Goal: Task Accomplishment & Management: Manage account settings

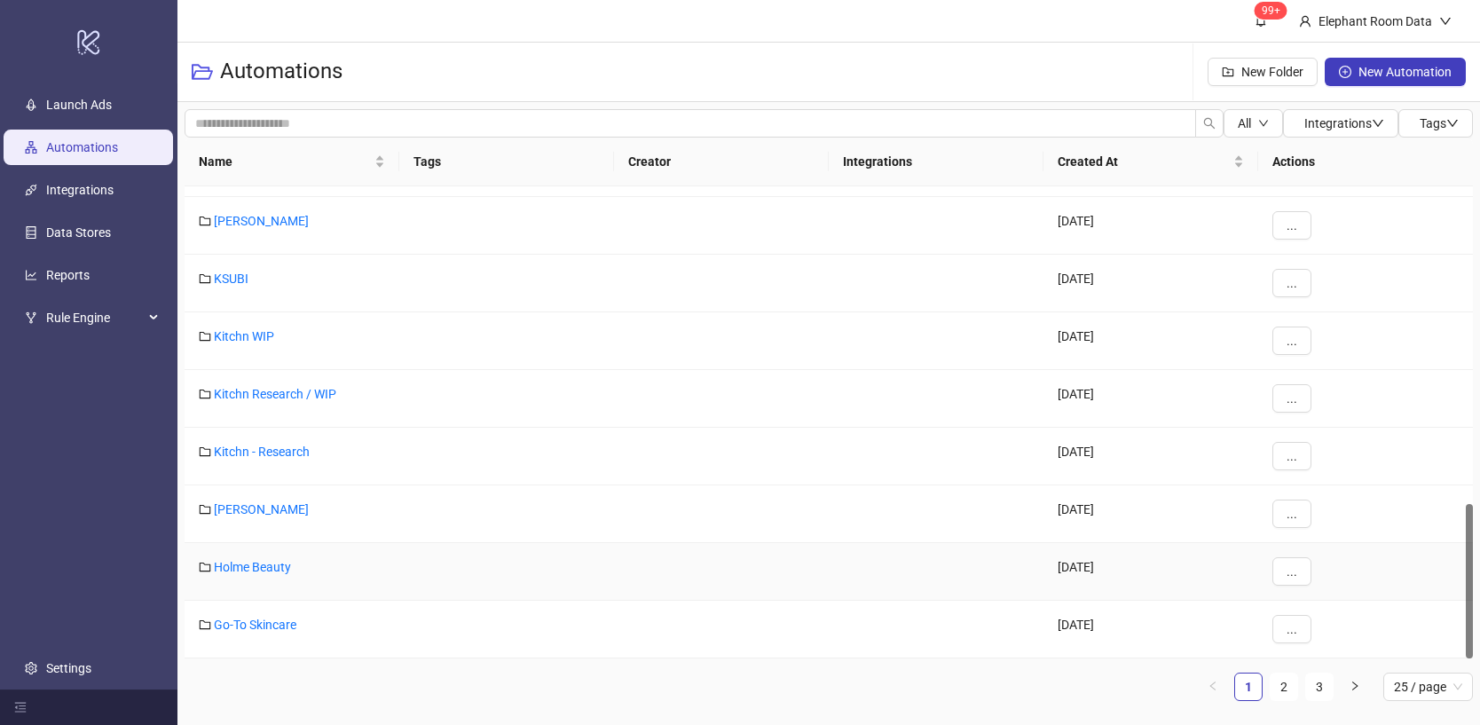
scroll to position [938, 0]
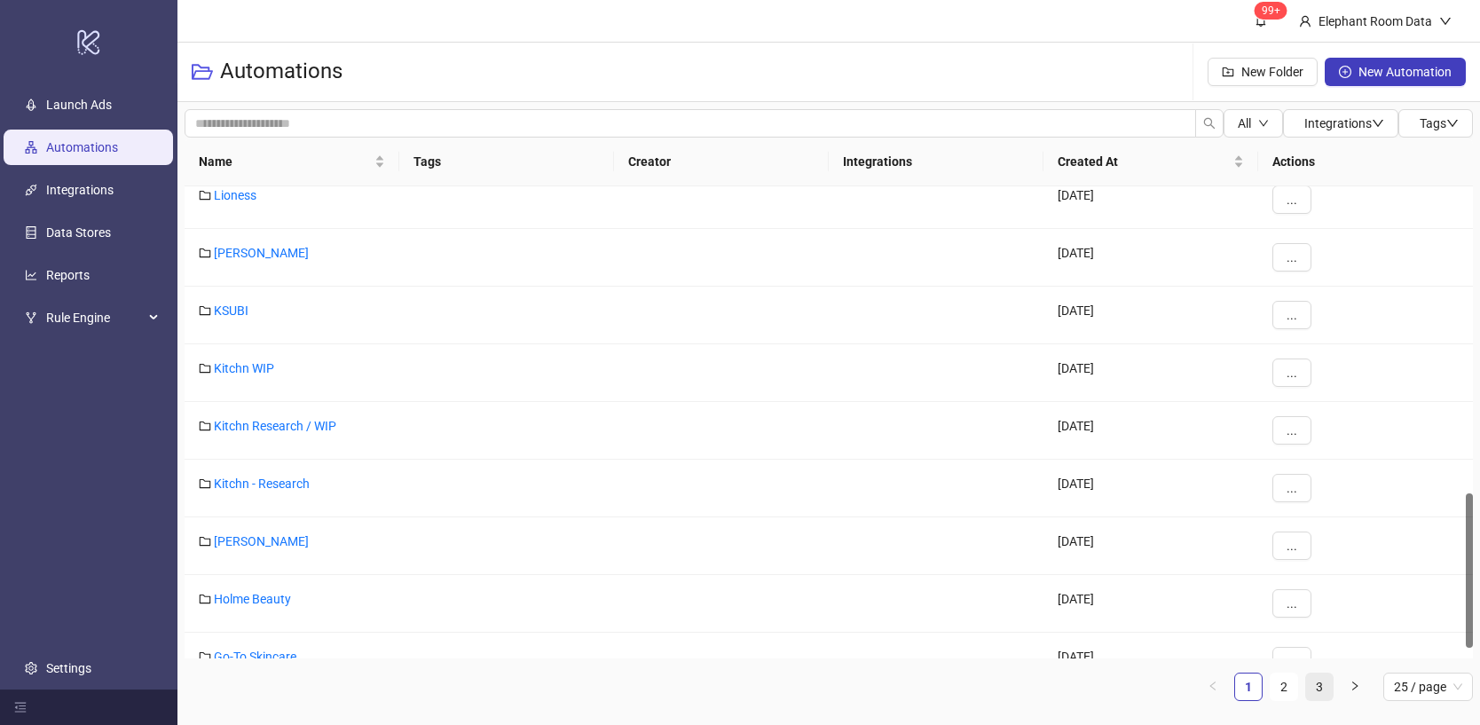
click at [1326, 683] on link "3" at bounding box center [1319, 686] width 27 height 27
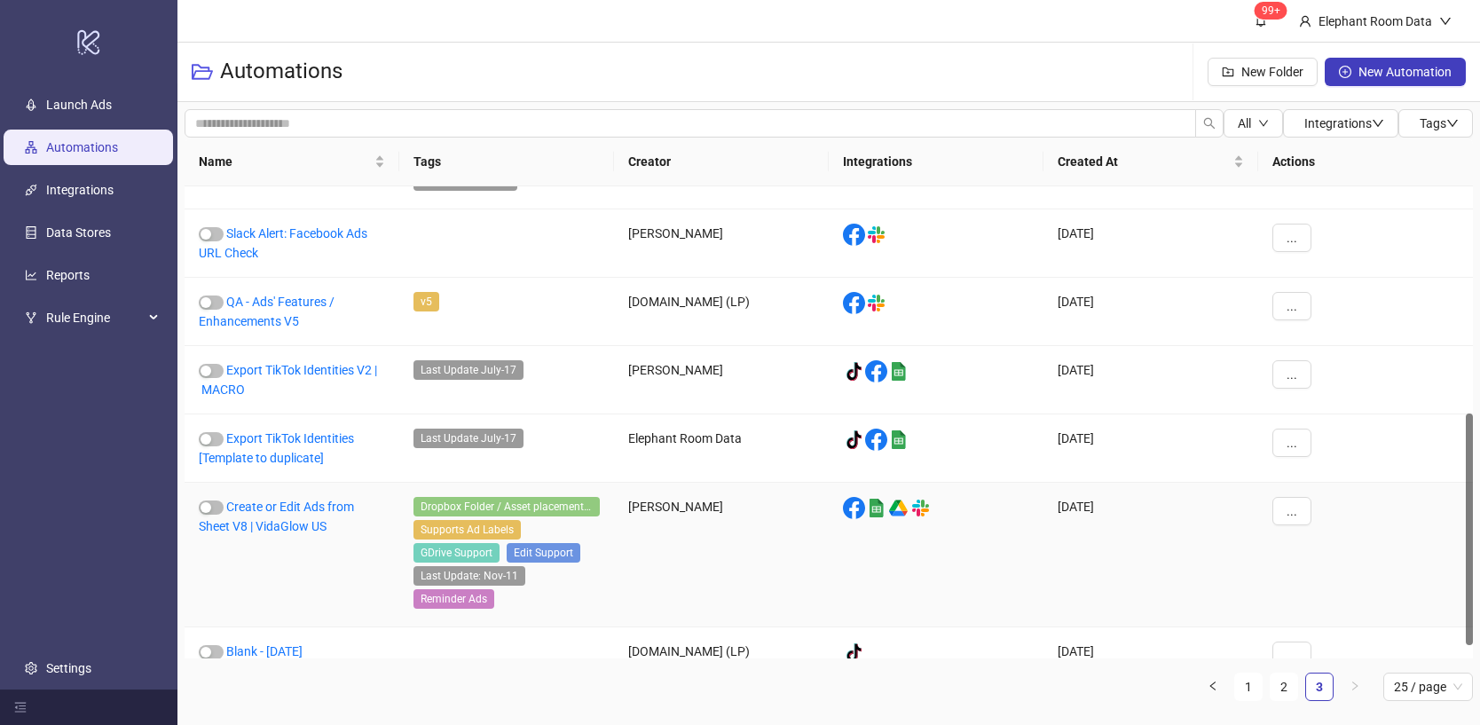
scroll to position [487, 0]
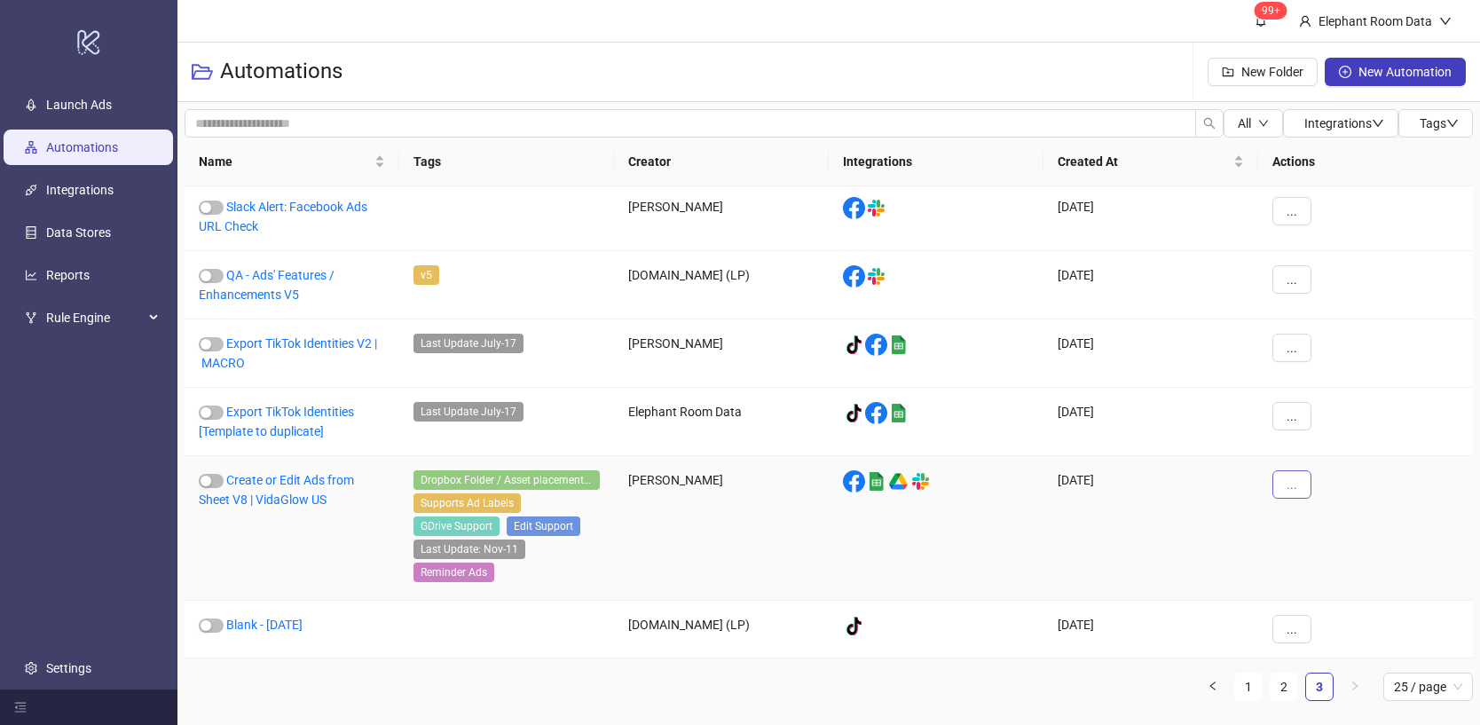
click at [1286, 487] on span "..." at bounding box center [1291, 484] width 11 height 14
click at [1344, 599] on span "Move" at bounding box center [1331, 605] width 51 height 20
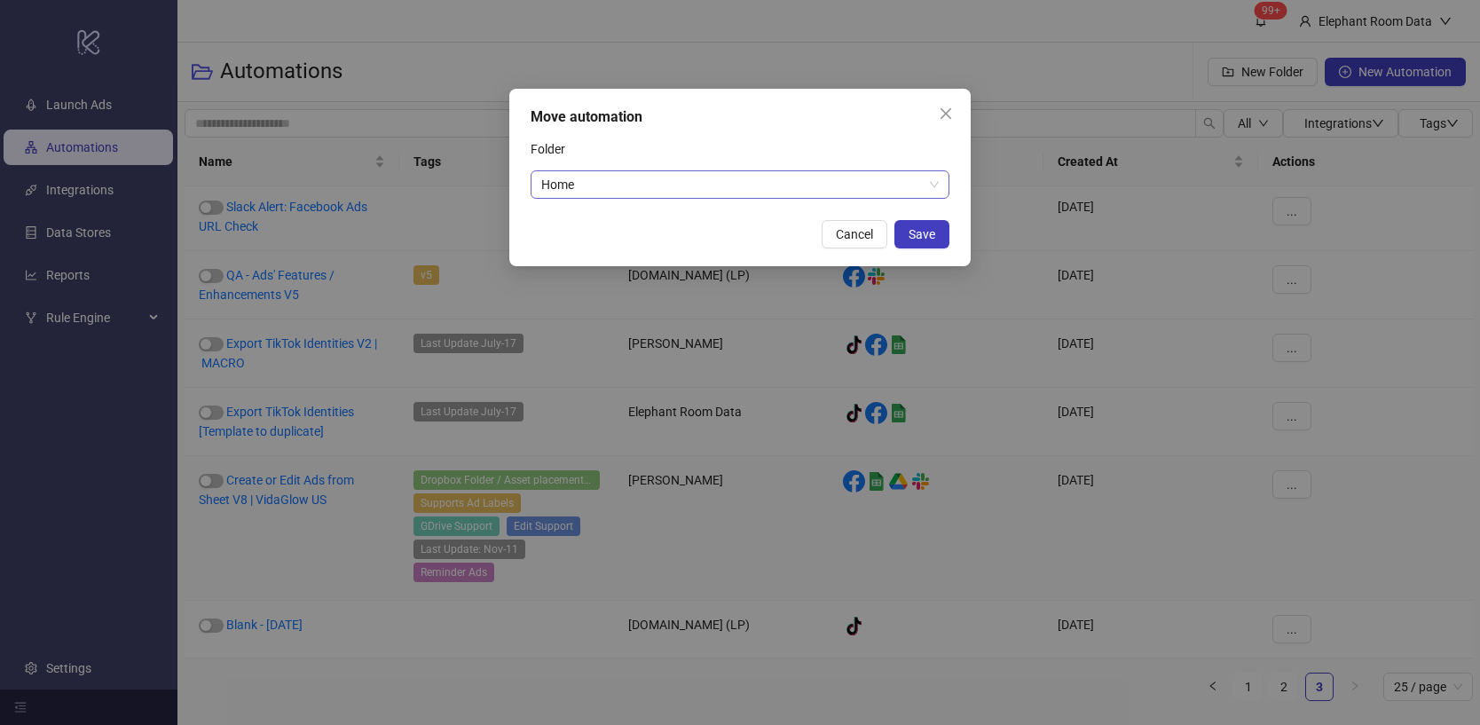
click at [664, 198] on div "Home" at bounding box center [739, 184] width 419 height 28
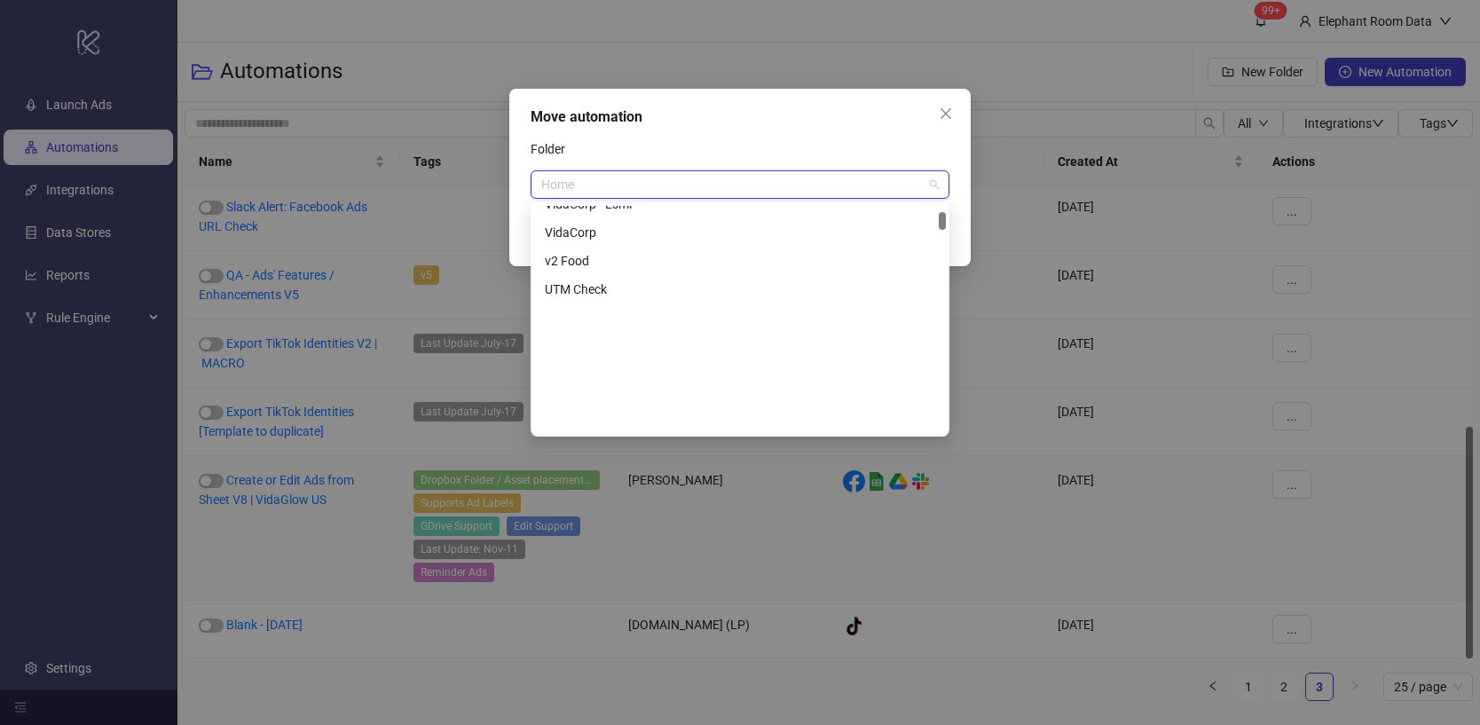
scroll to position [210, 0]
click at [878, 117] on div "Move automation" at bounding box center [739, 116] width 419 height 21
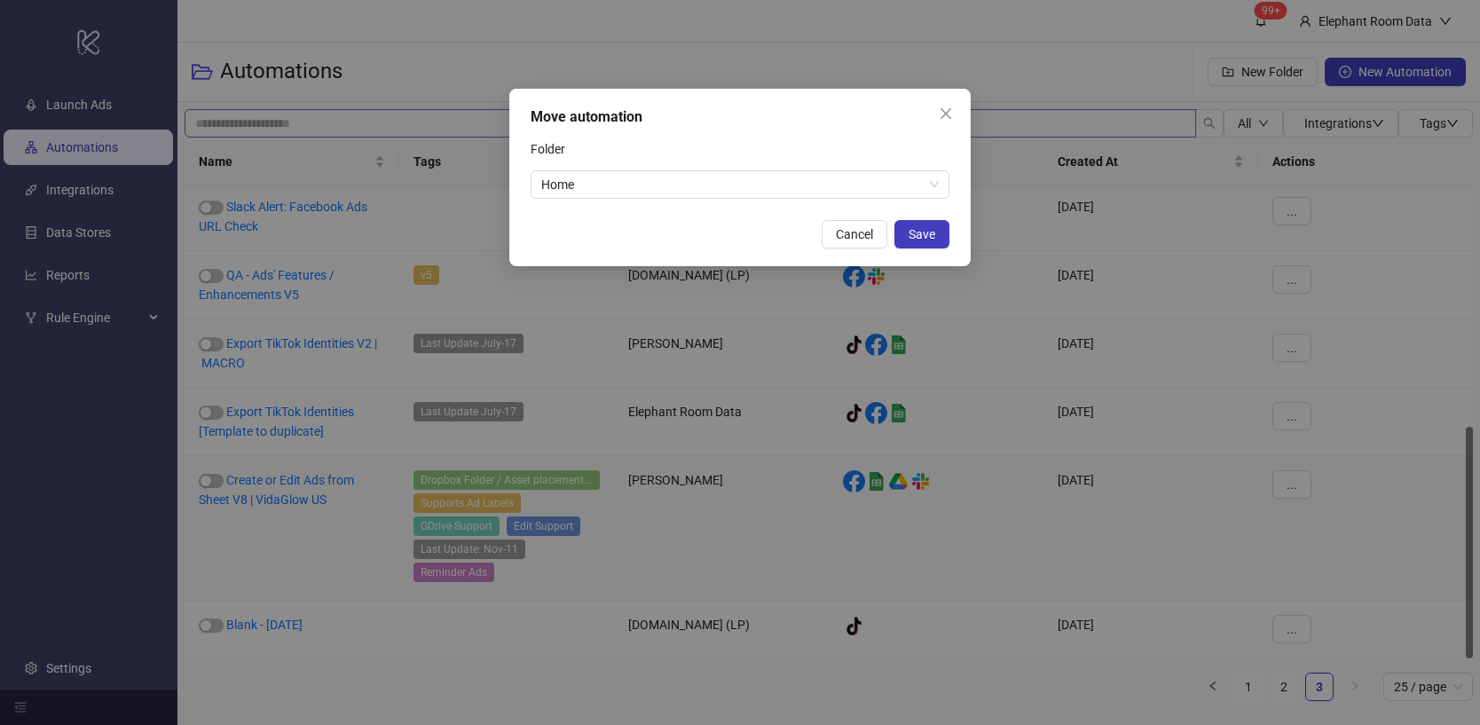
drag, startPoint x: 953, startPoint y: 109, endPoint x: 949, endPoint y: 119, distance: 10.4
click at [953, 109] on span "Close" at bounding box center [945, 113] width 28 height 14
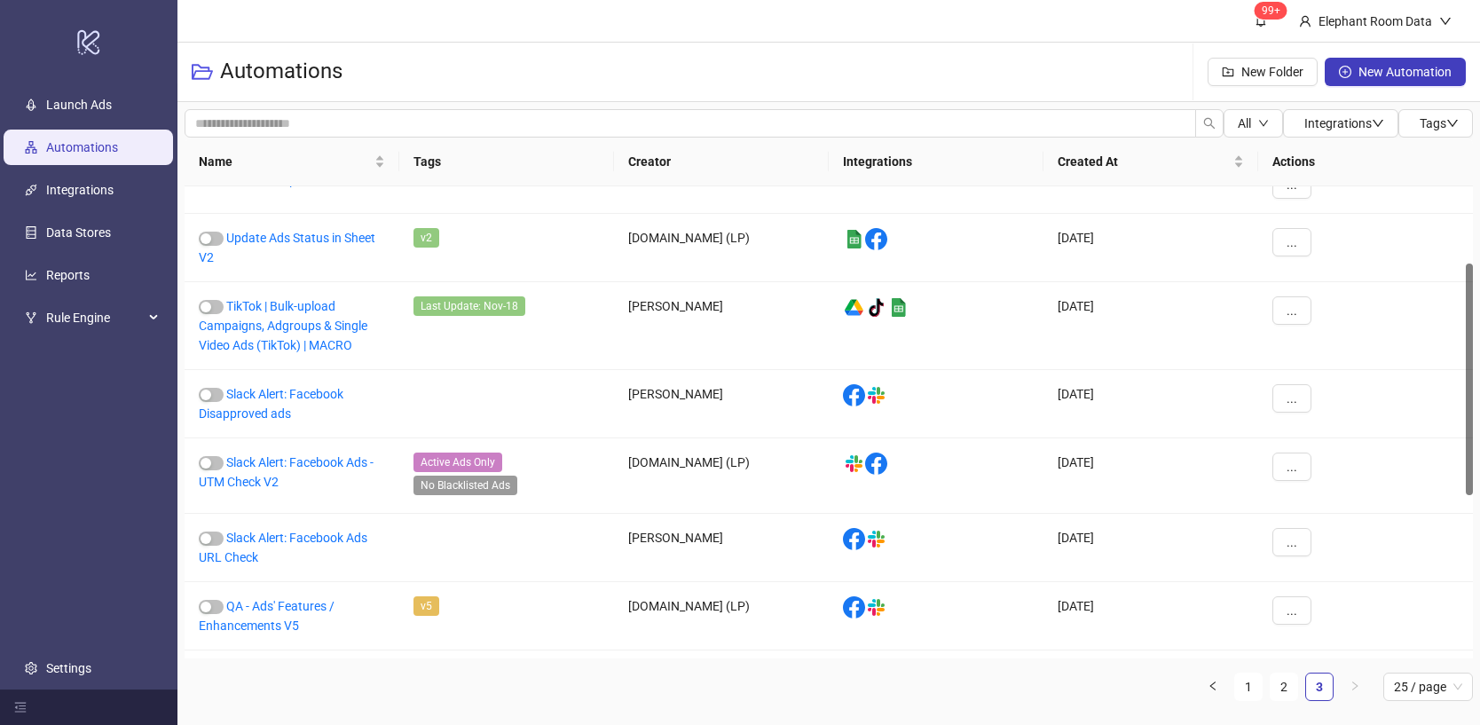
scroll to position [0, 0]
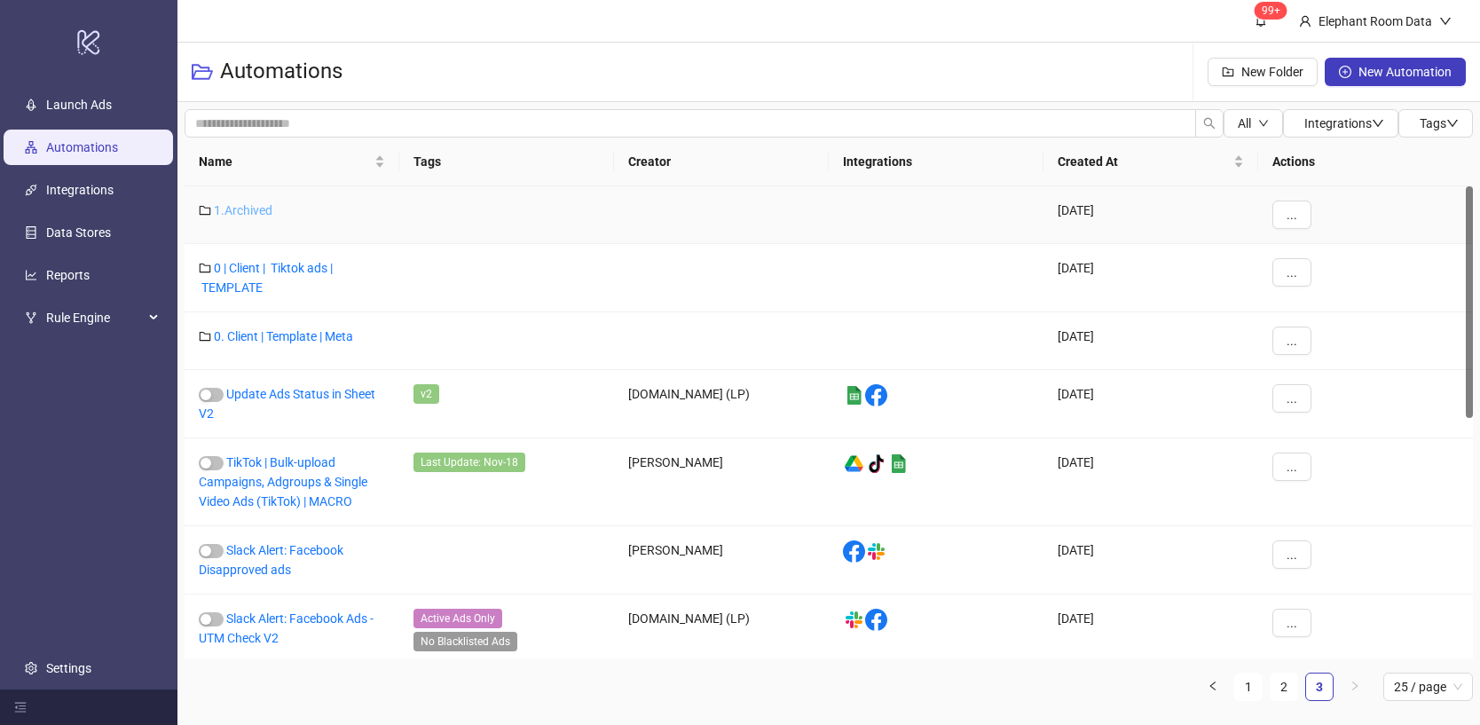
click at [268, 216] on link "1.Archived" at bounding box center [243, 210] width 59 height 14
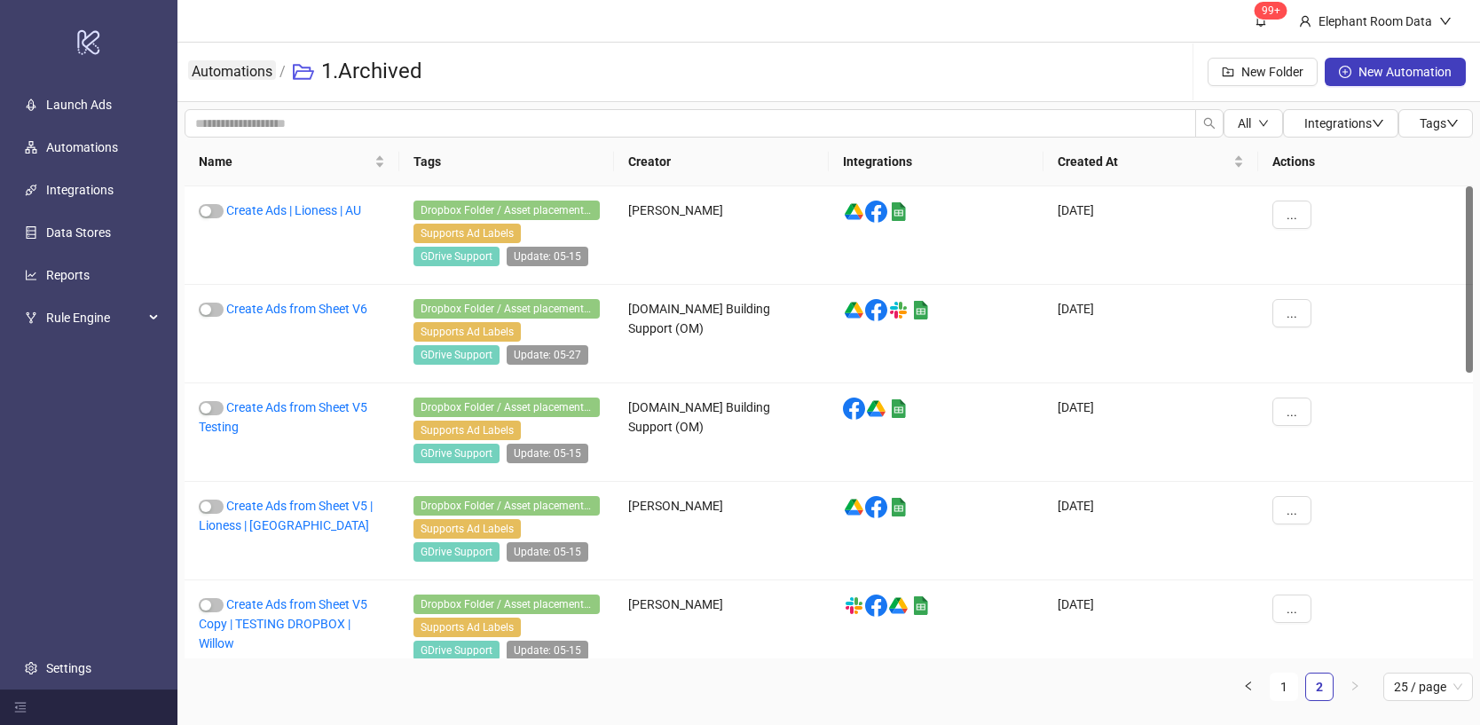
click at [249, 78] on link "Automations" at bounding box center [232, 70] width 88 height 20
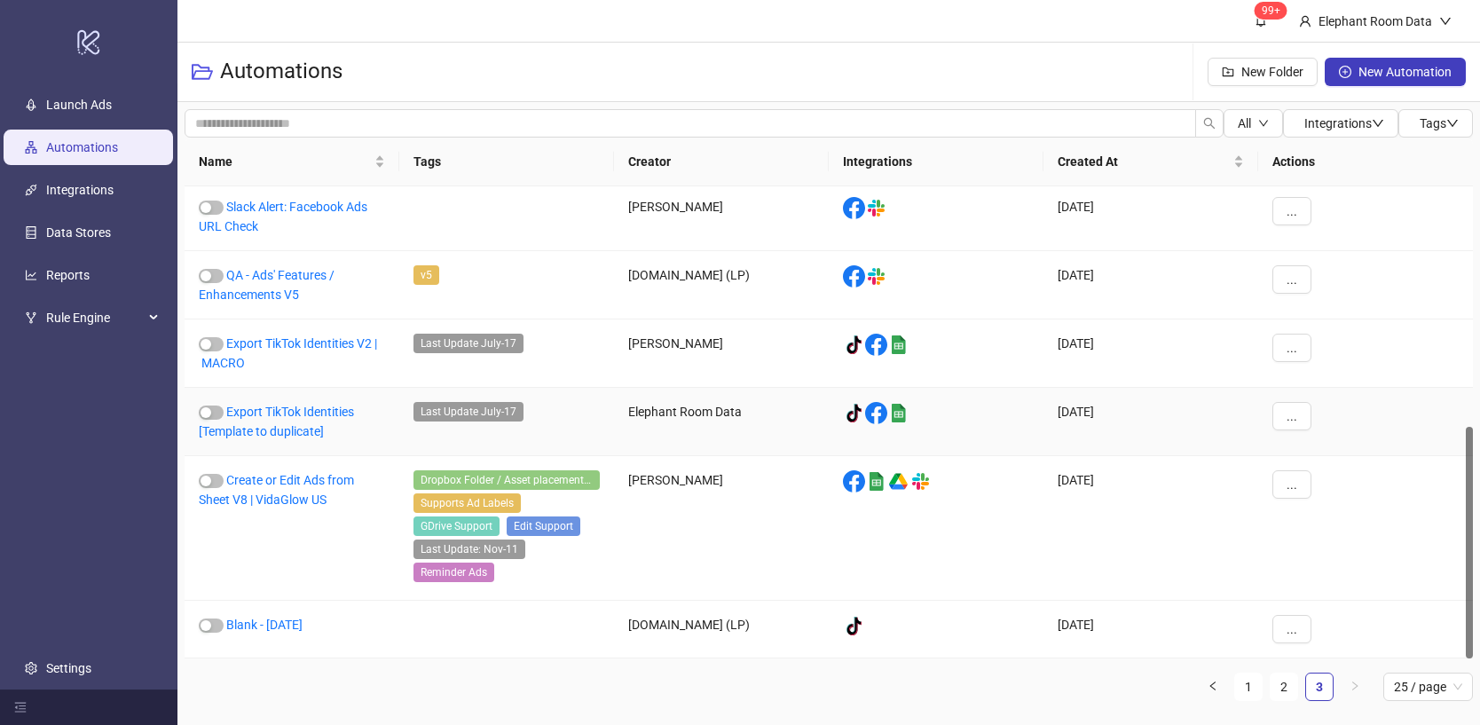
scroll to position [483, 0]
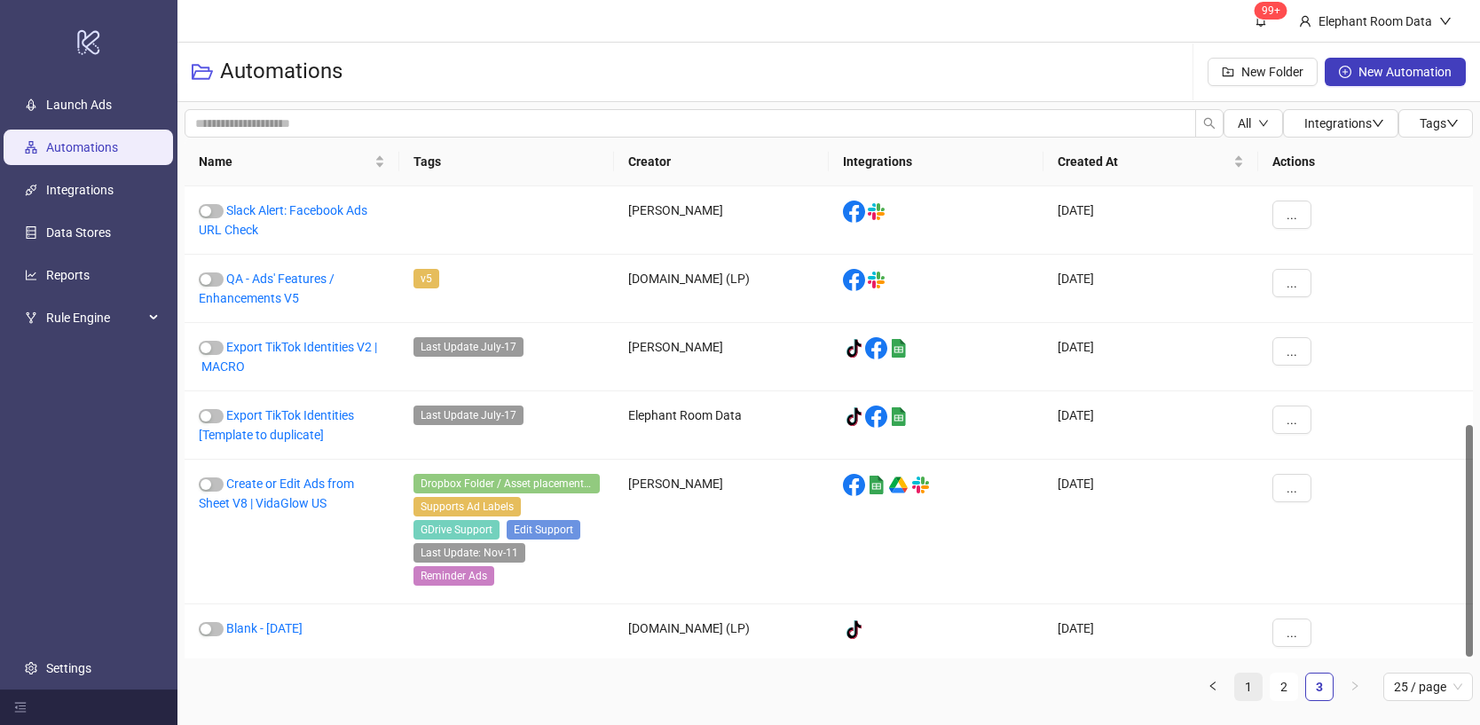
click at [1250, 687] on link "1" at bounding box center [1248, 686] width 27 height 27
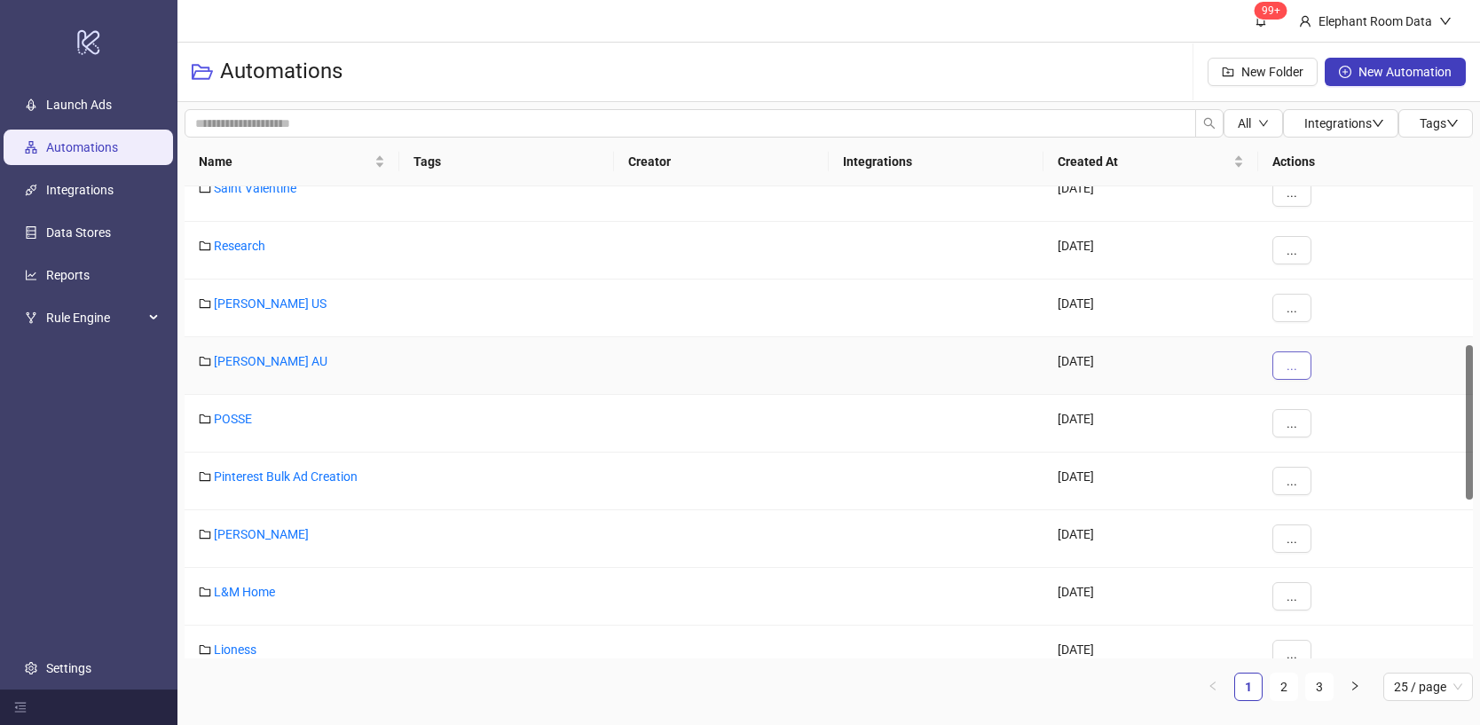
click at [1308, 365] on button "..." at bounding box center [1291, 365] width 39 height 28
click at [1327, 436] on span "Move" at bounding box center [1331, 430] width 51 height 20
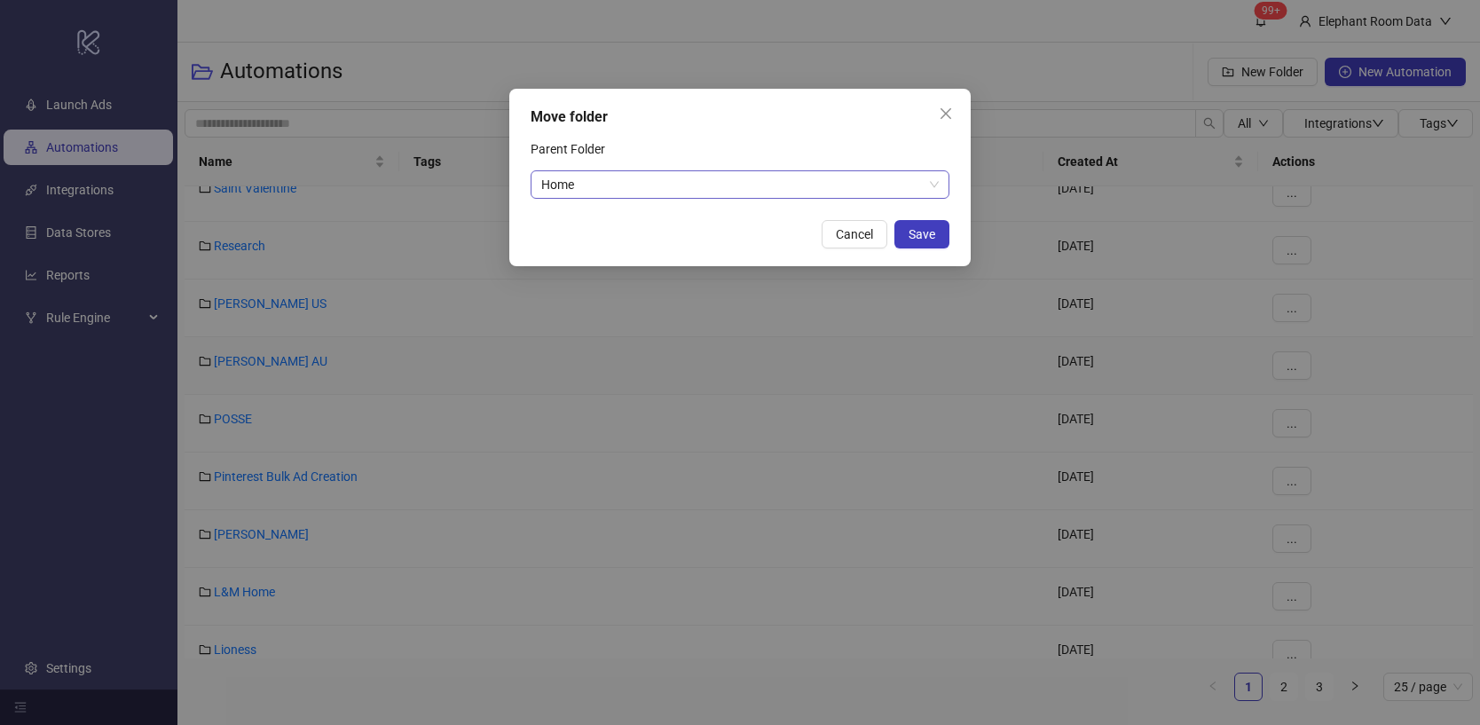
click at [585, 195] on span "Home" at bounding box center [739, 184] width 397 height 27
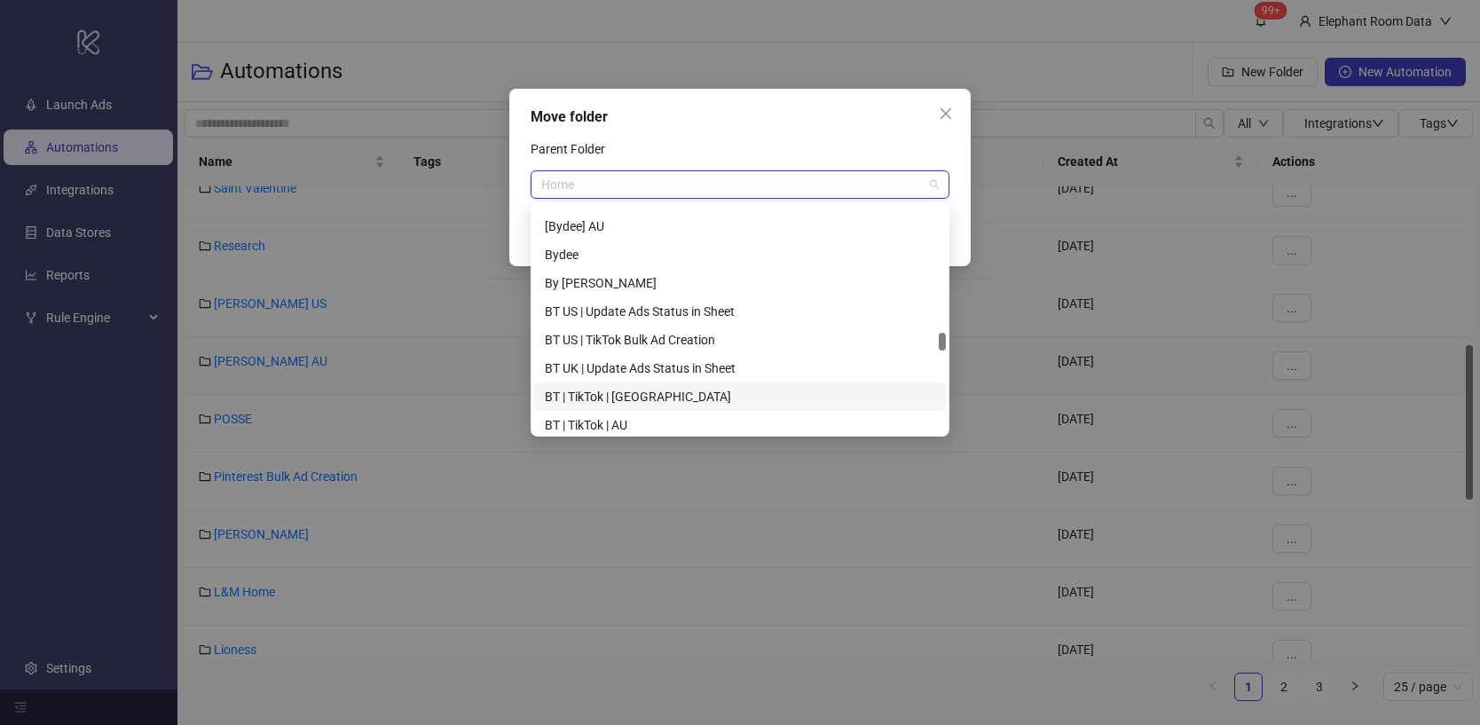
scroll to position [4685, 0]
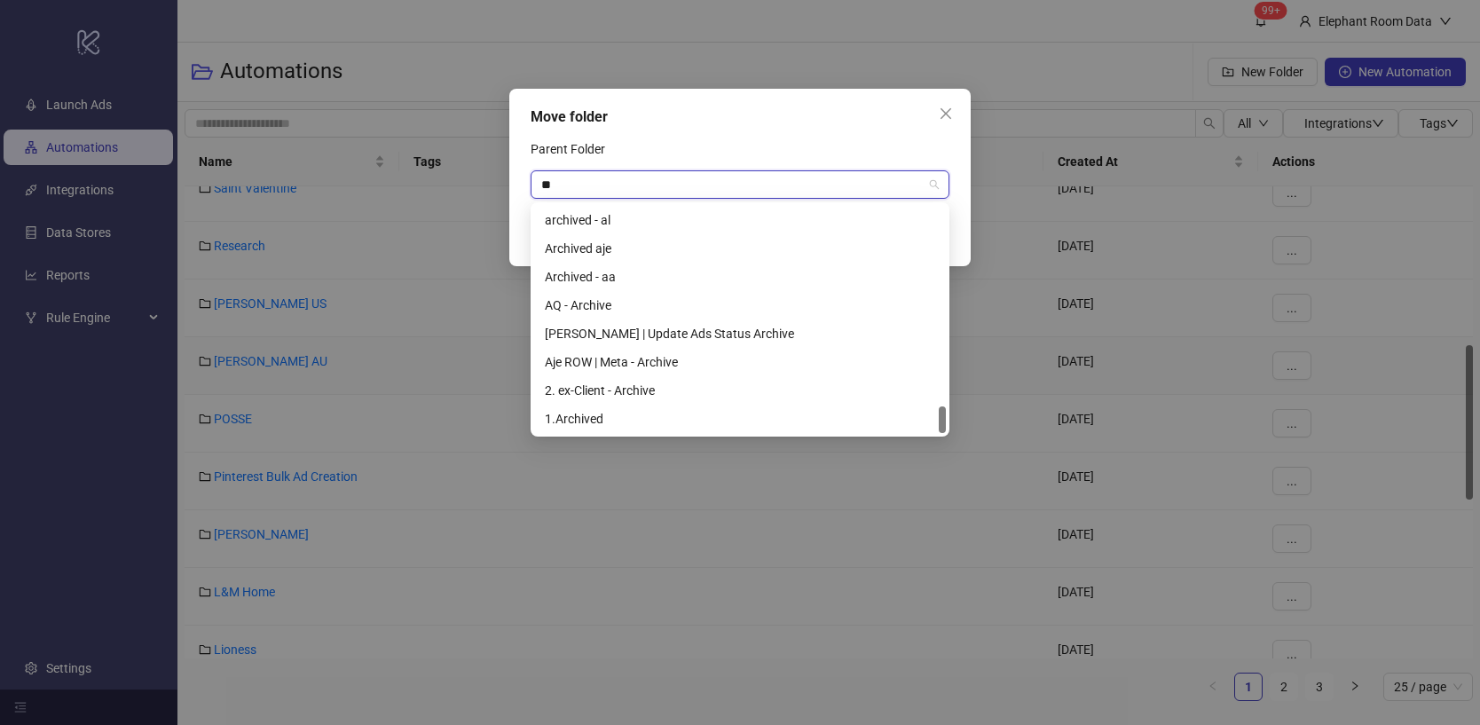
type input "***"
click at [634, 415] on div "1.Archived" at bounding box center [740, 419] width 390 height 20
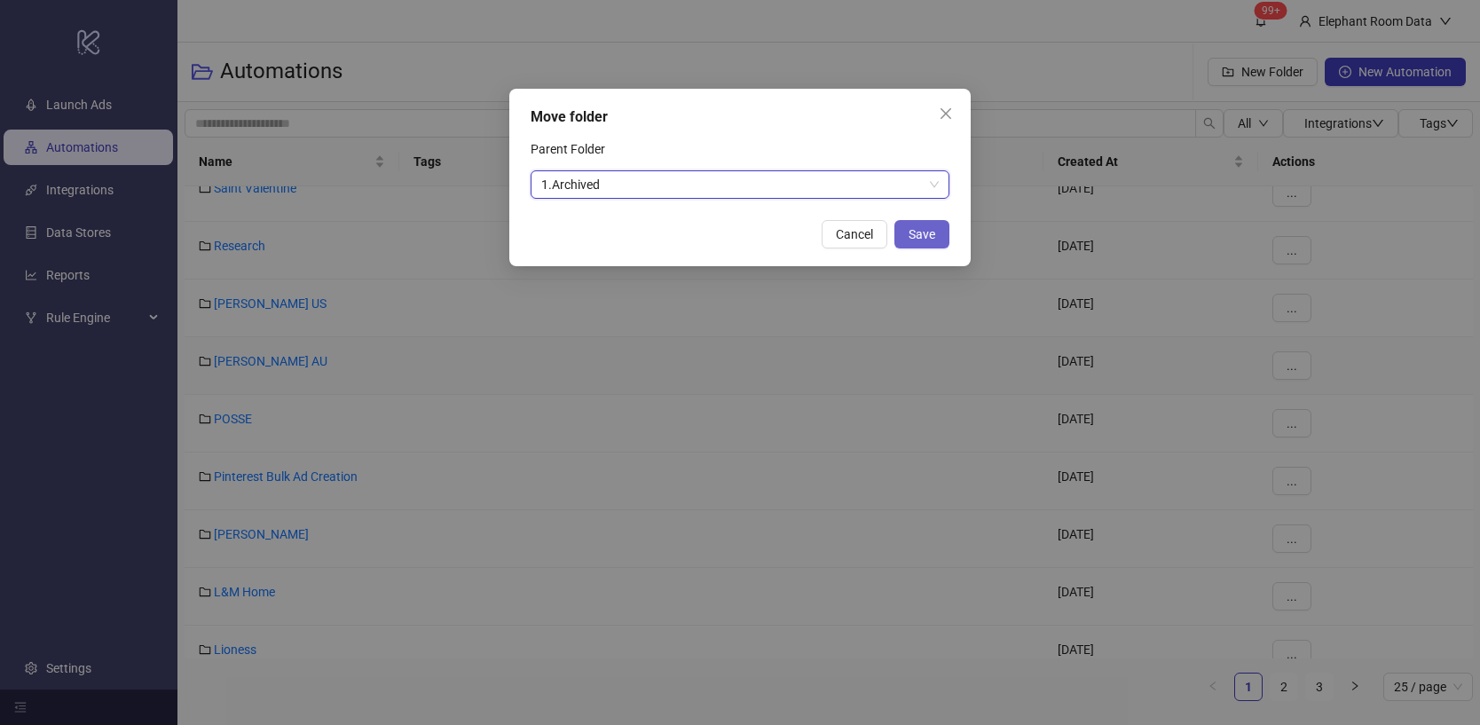
click at [940, 237] on button "Save" at bounding box center [921, 234] width 55 height 28
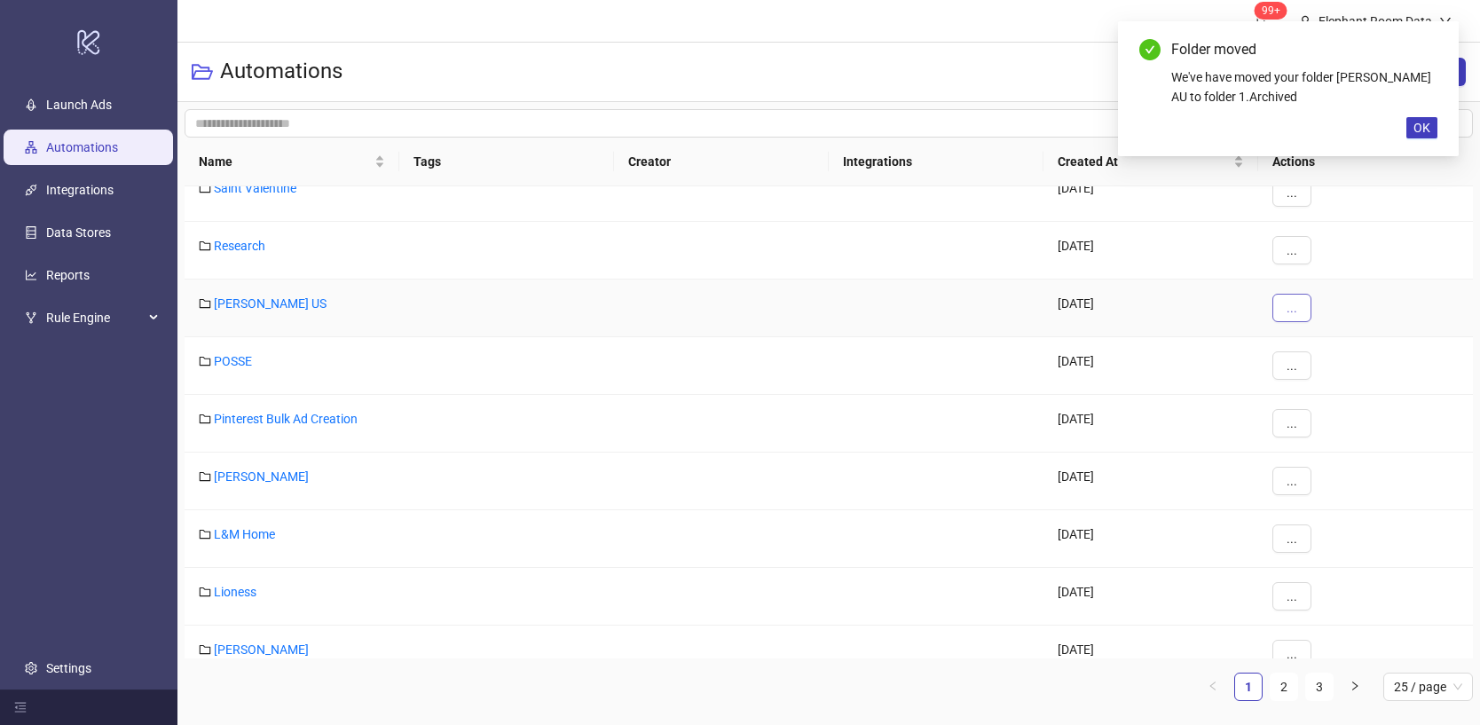
click at [1292, 305] on span "..." at bounding box center [1291, 308] width 11 height 14
click at [1333, 369] on span "Move" at bounding box center [1331, 372] width 51 height 20
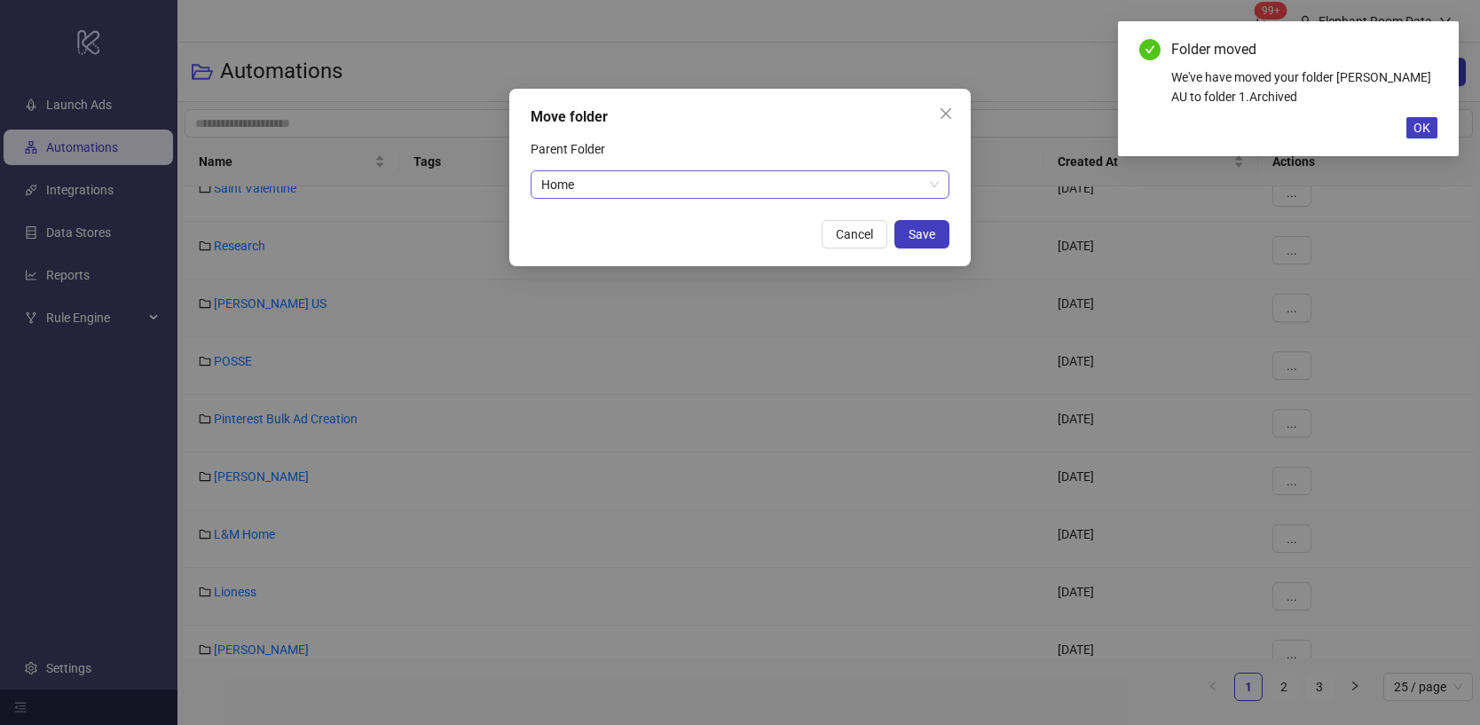
click at [681, 186] on span "Home" at bounding box center [739, 184] width 397 height 27
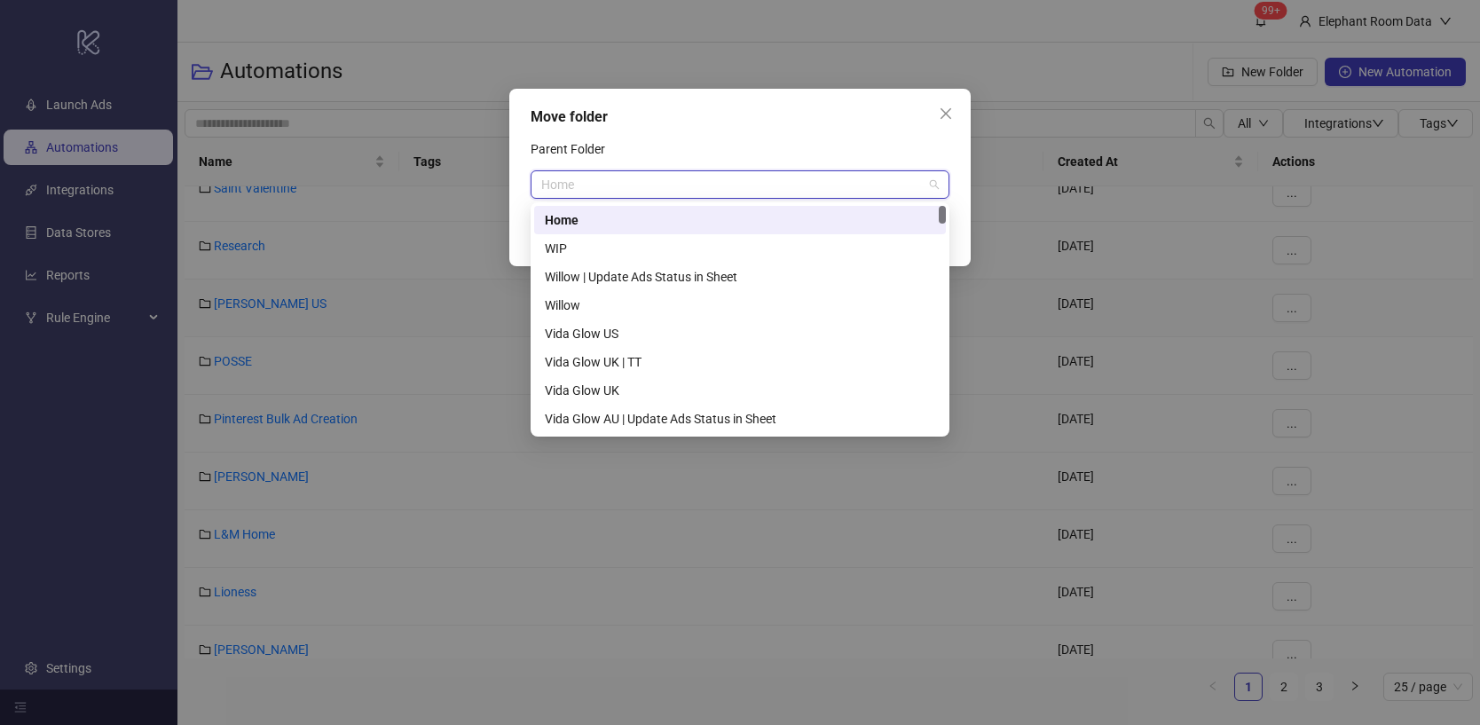
type input "*"
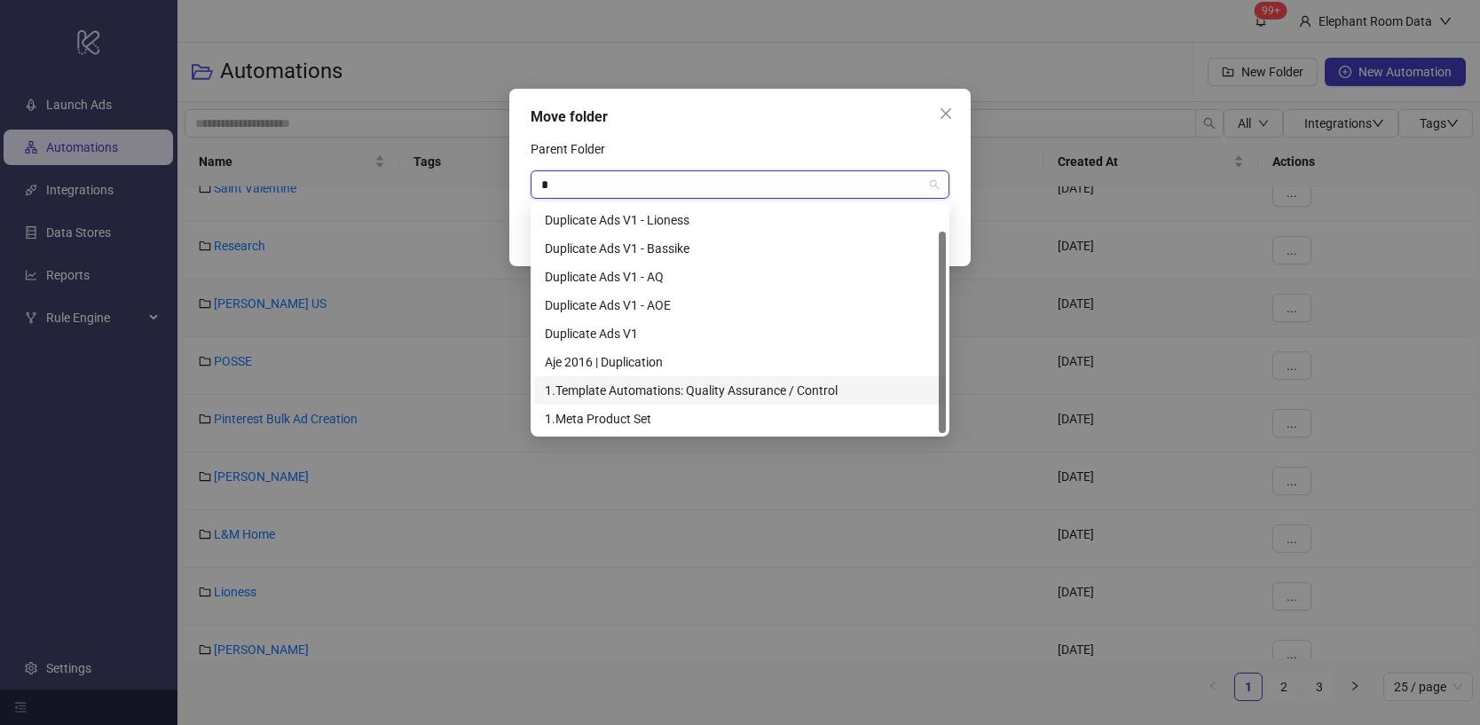
scroll to position [28, 0]
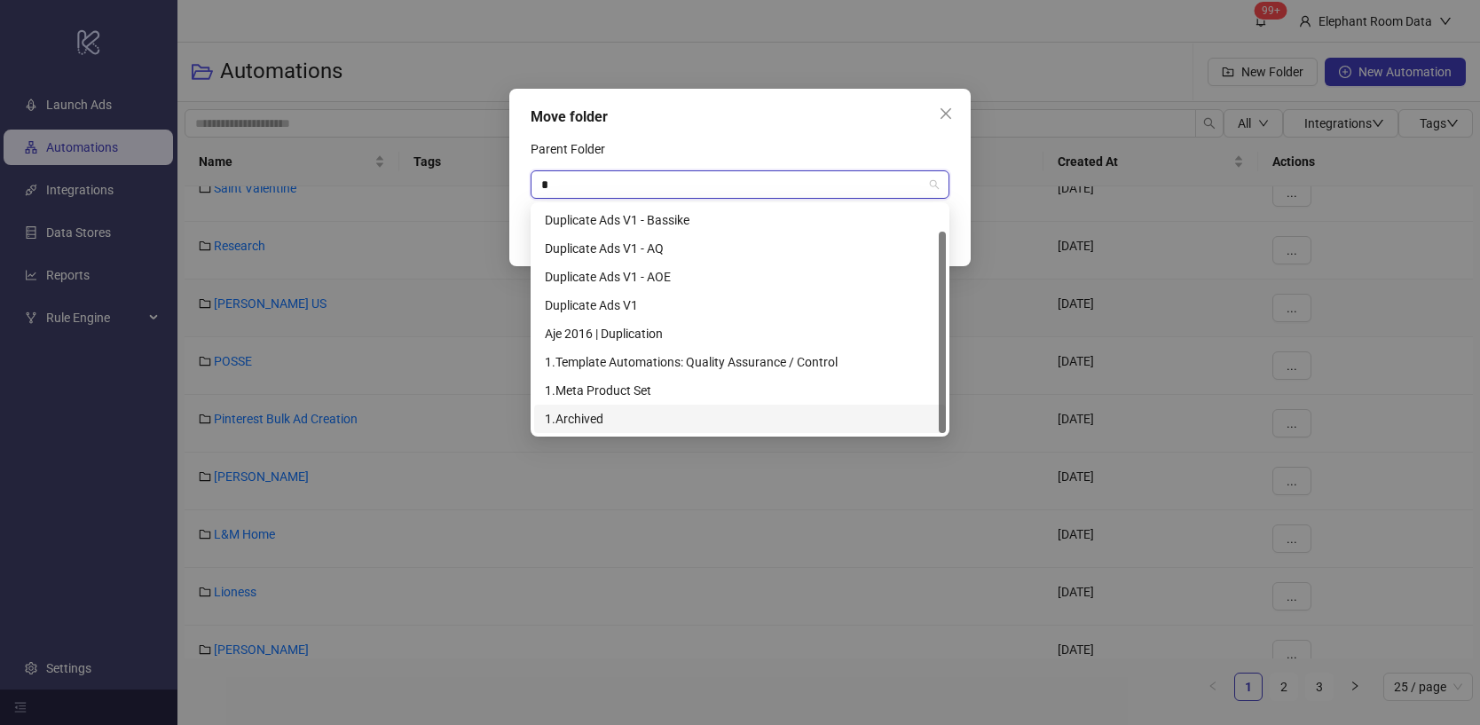
click at [687, 411] on div "1.Archived" at bounding box center [740, 419] width 390 height 20
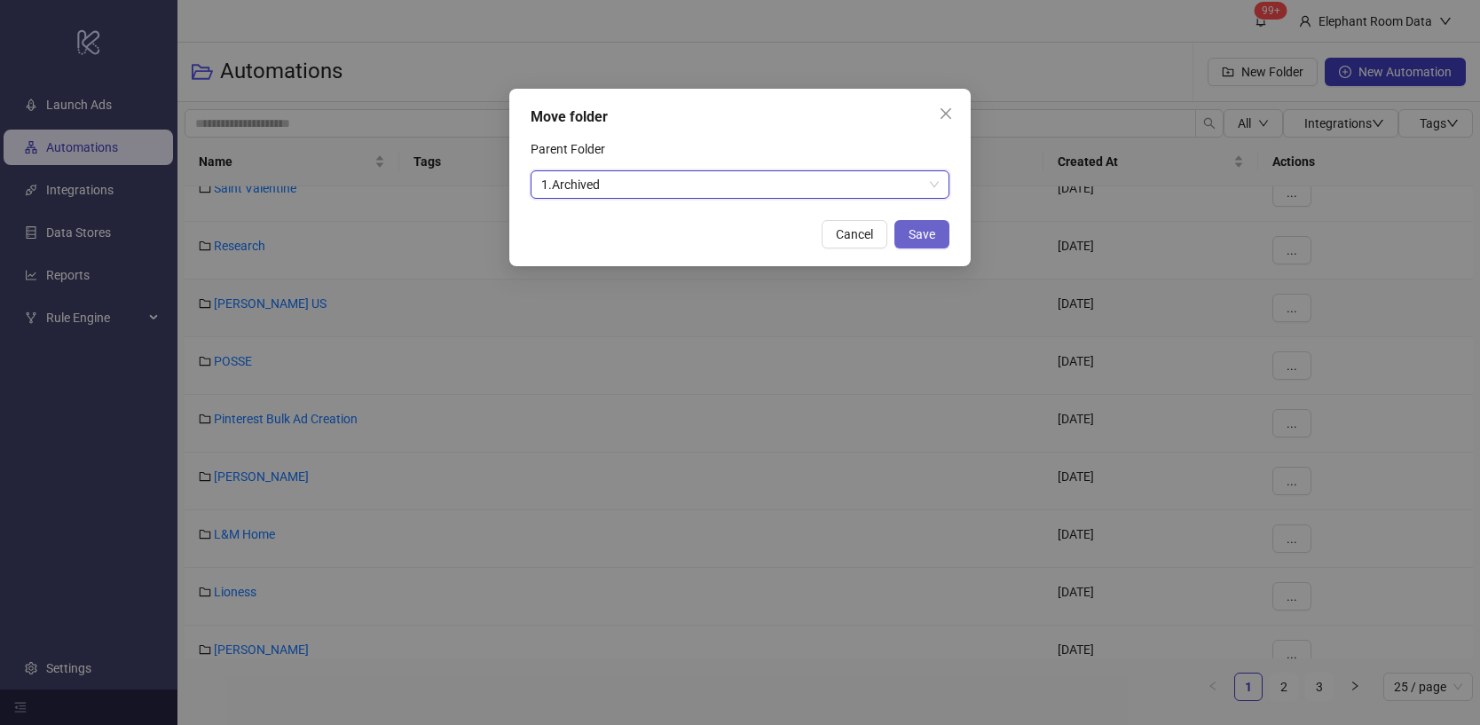
click at [937, 232] on button "Save" at bounding box center [921, 234] width 55 height 28
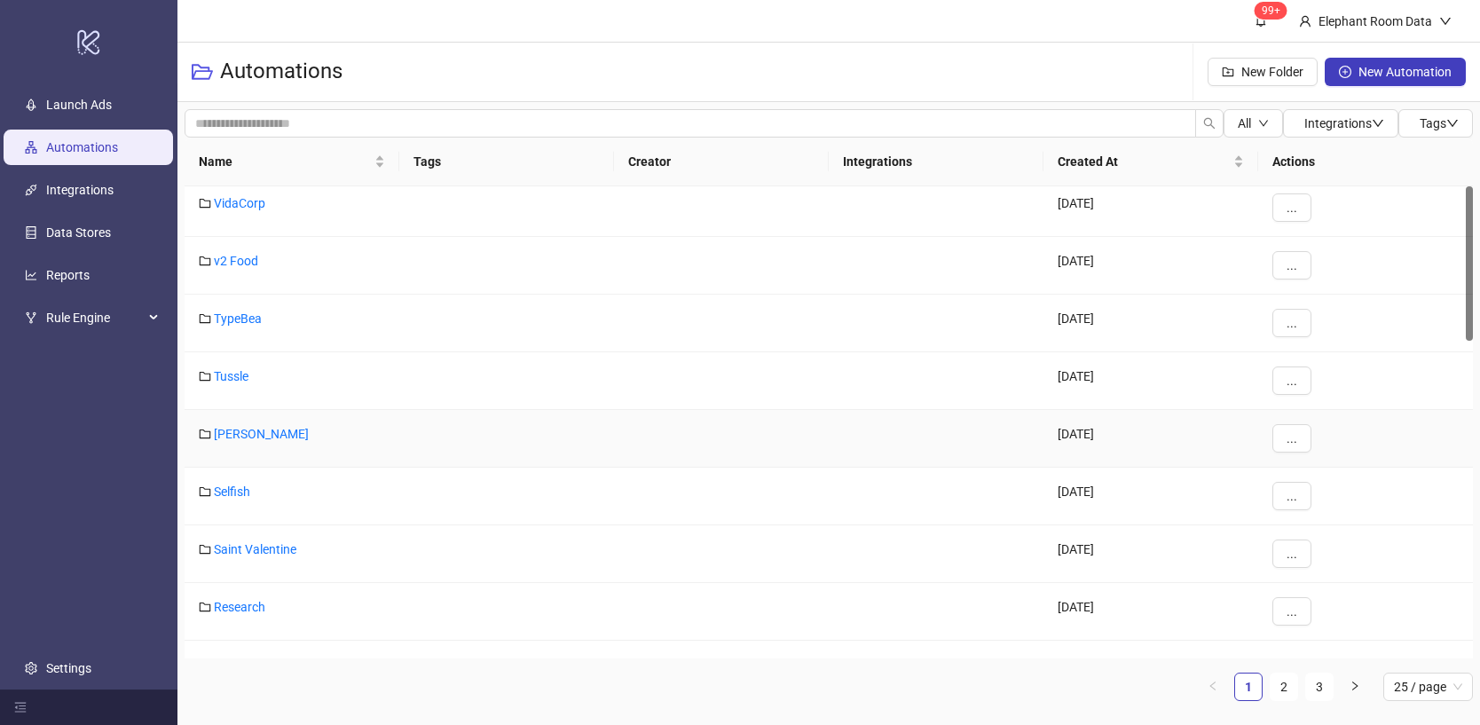
scroll to position [0, 0]
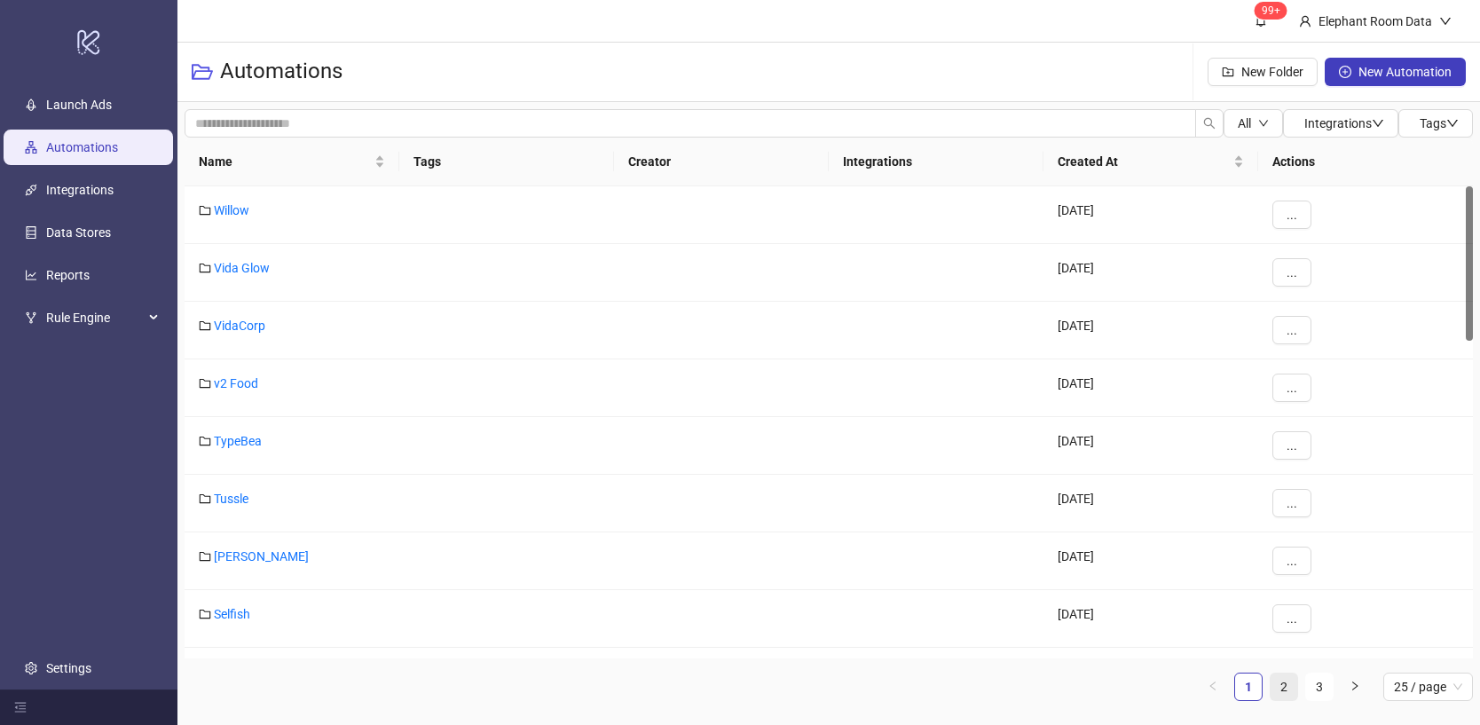
click at [1274, 686] on link "2" at bounding box center [1283, 686] width 27 height 27
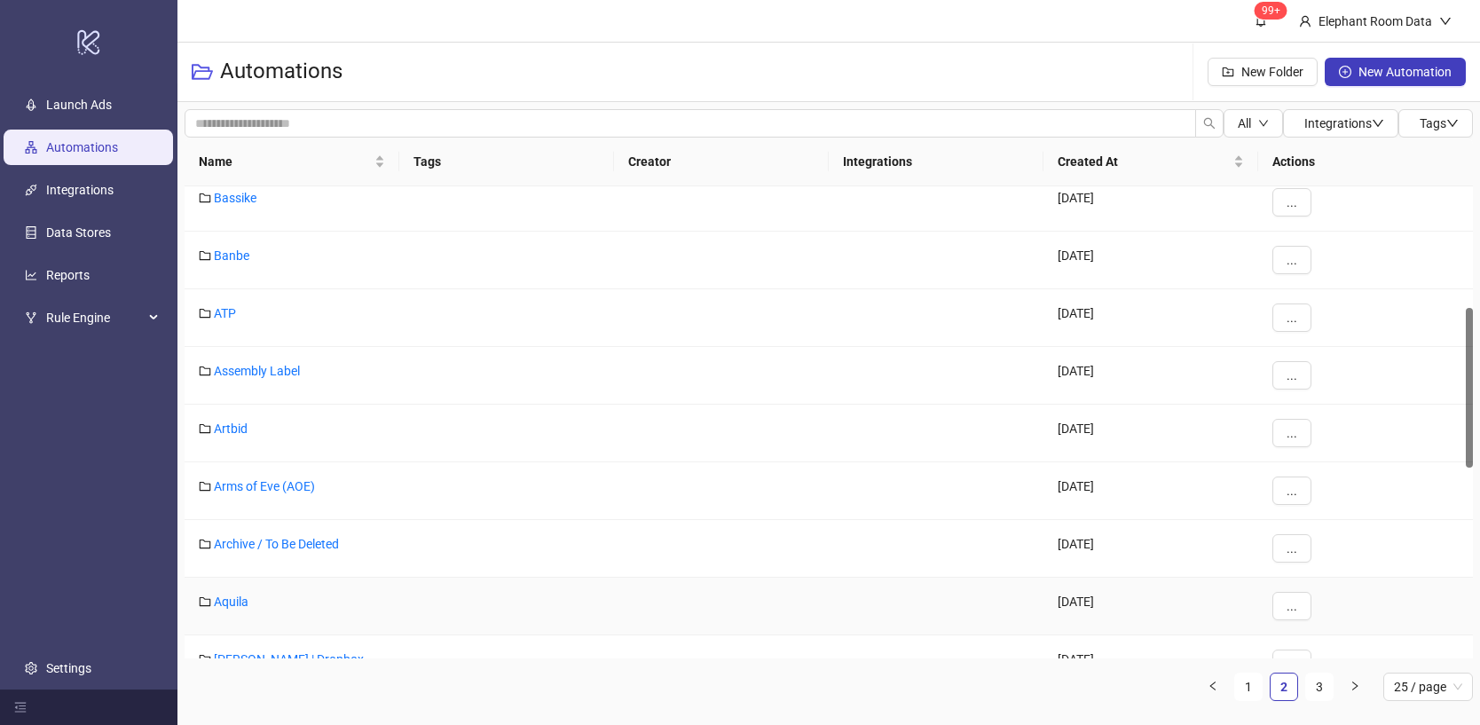
scroll to position [390, 0]
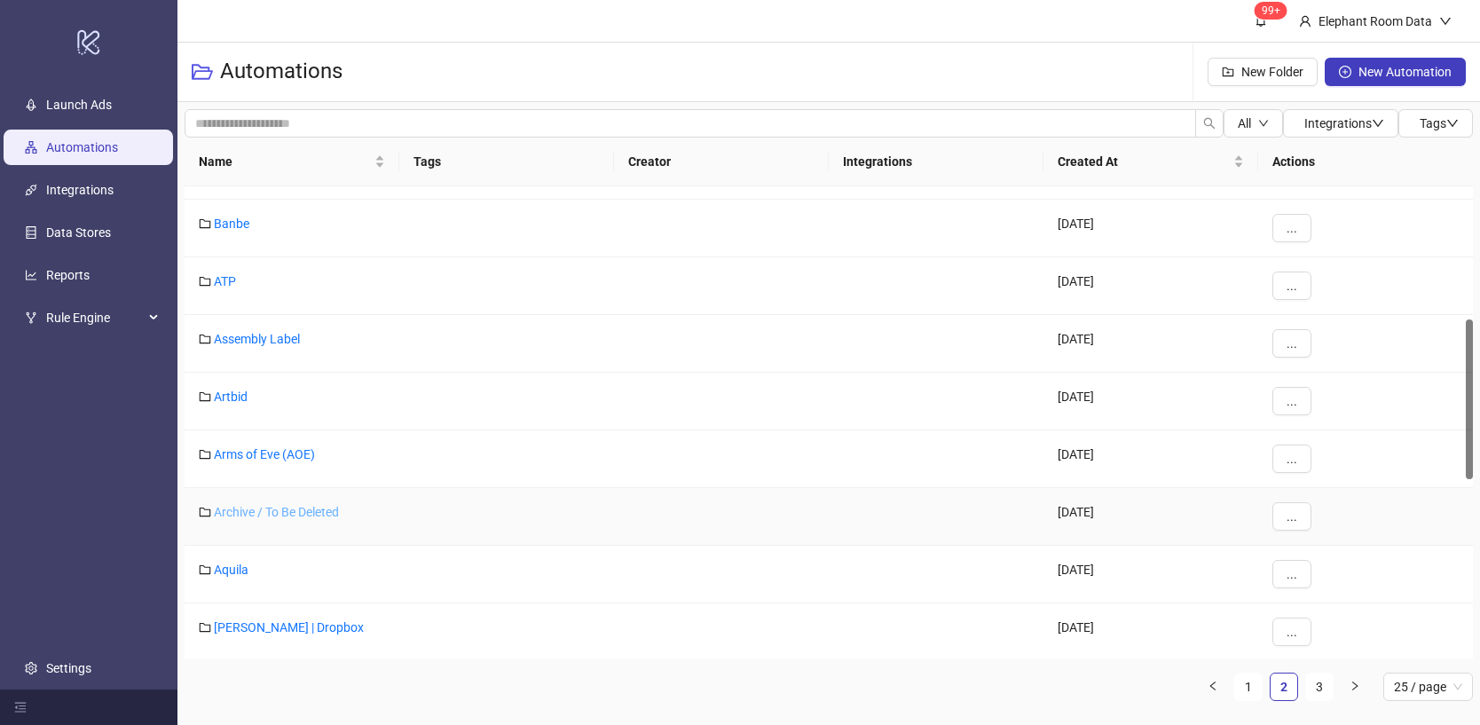
click at [331, 515] on link "Archive / To Be Deleted" at bounding box center [276, 512] width 125 height 14
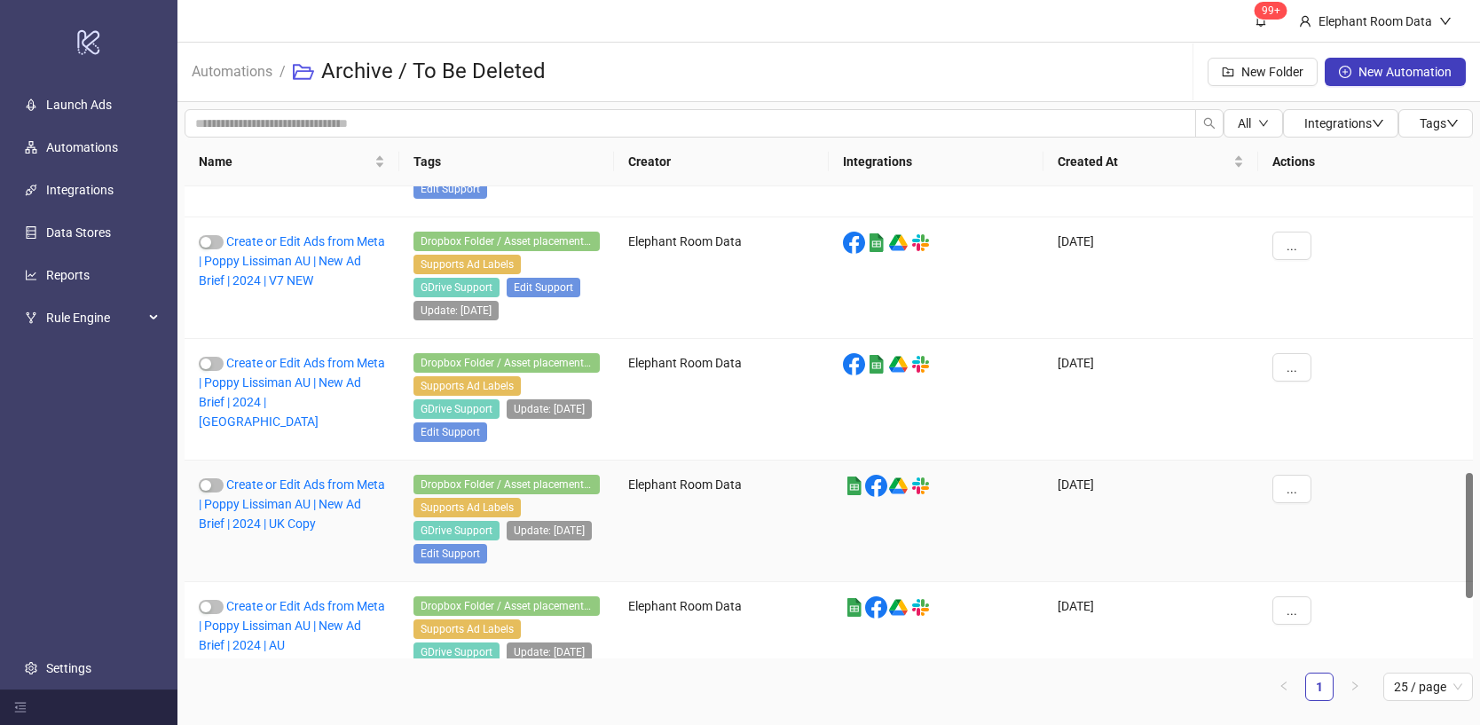
scroll to position [1299, 0]
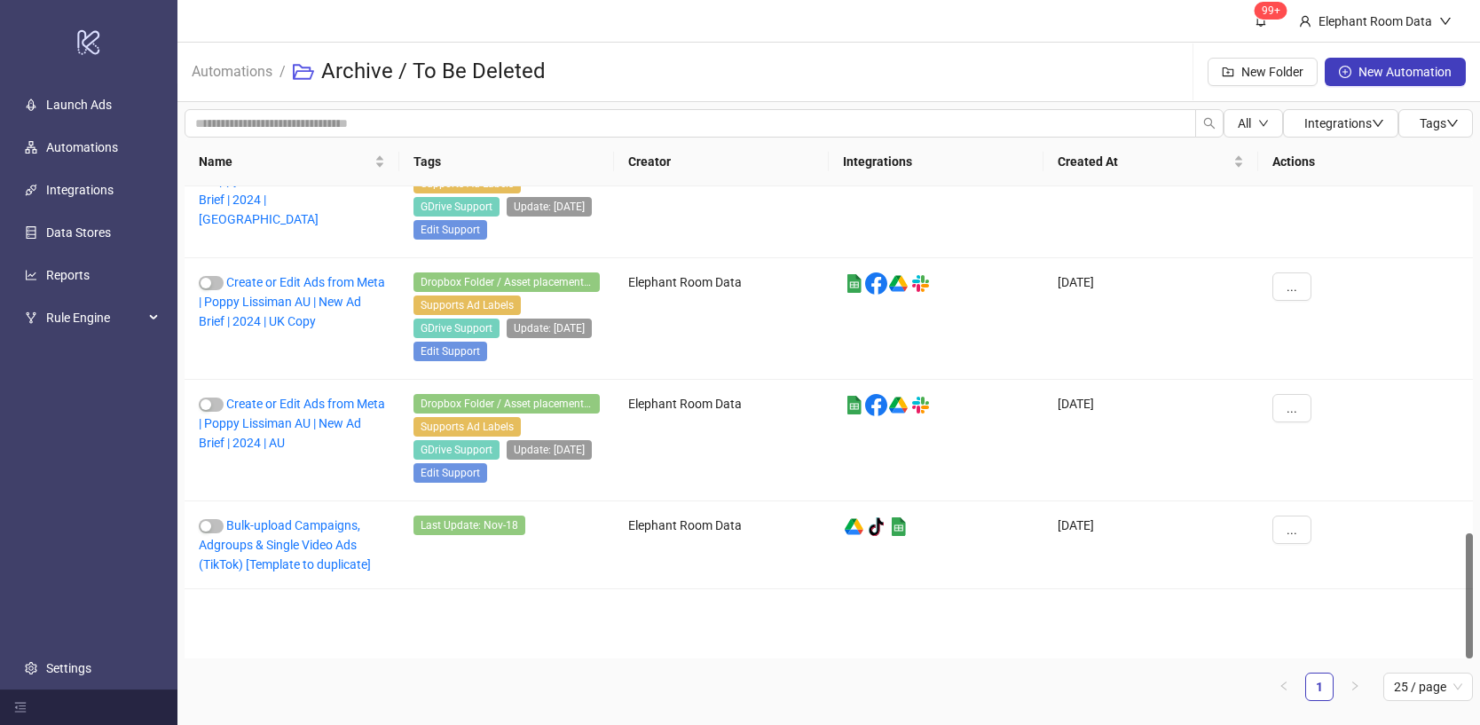
click at [318, 77] on div "Archive / To Be Deleted" at bounding box center [426, 71] width 267 height 57
click at [232, 73] on link "Automations" at bounding box center [232, 70] width 88 height 20
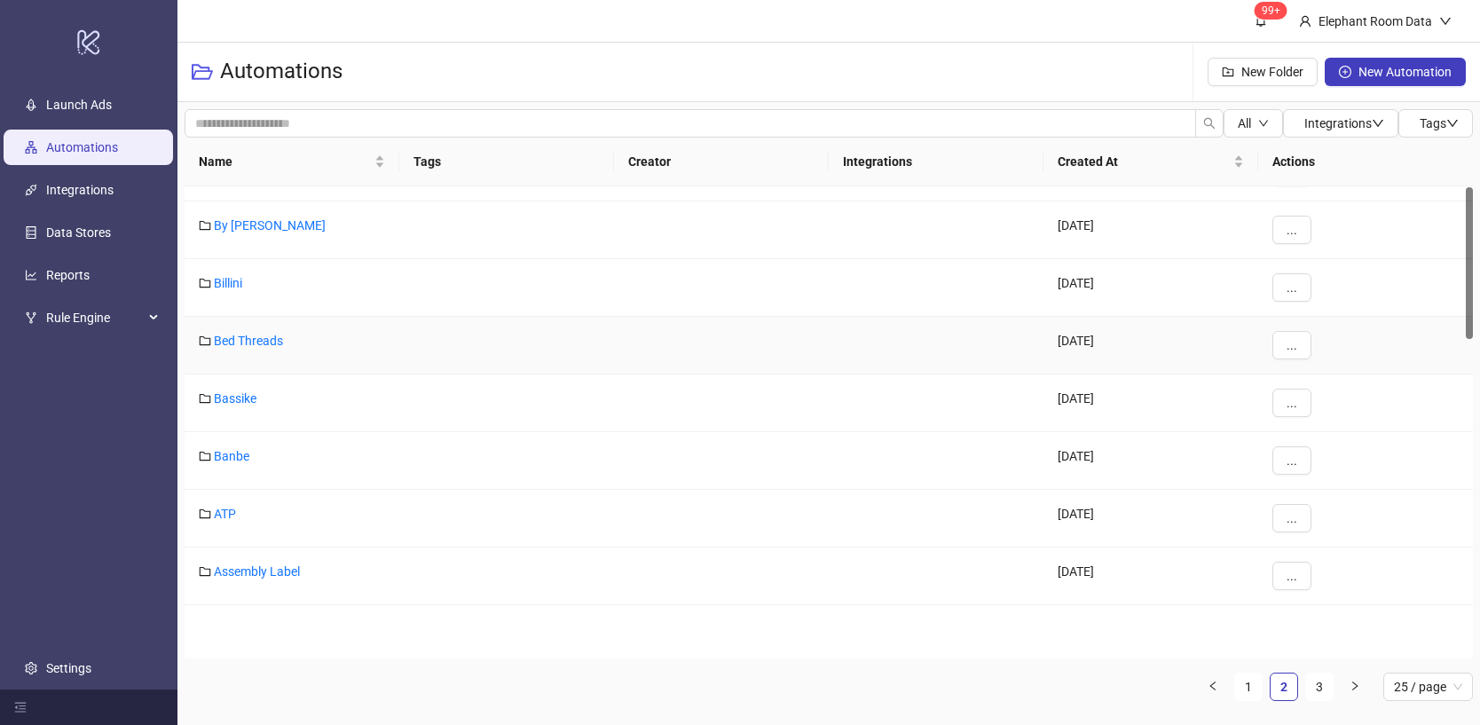
scroll to position [307, 0]
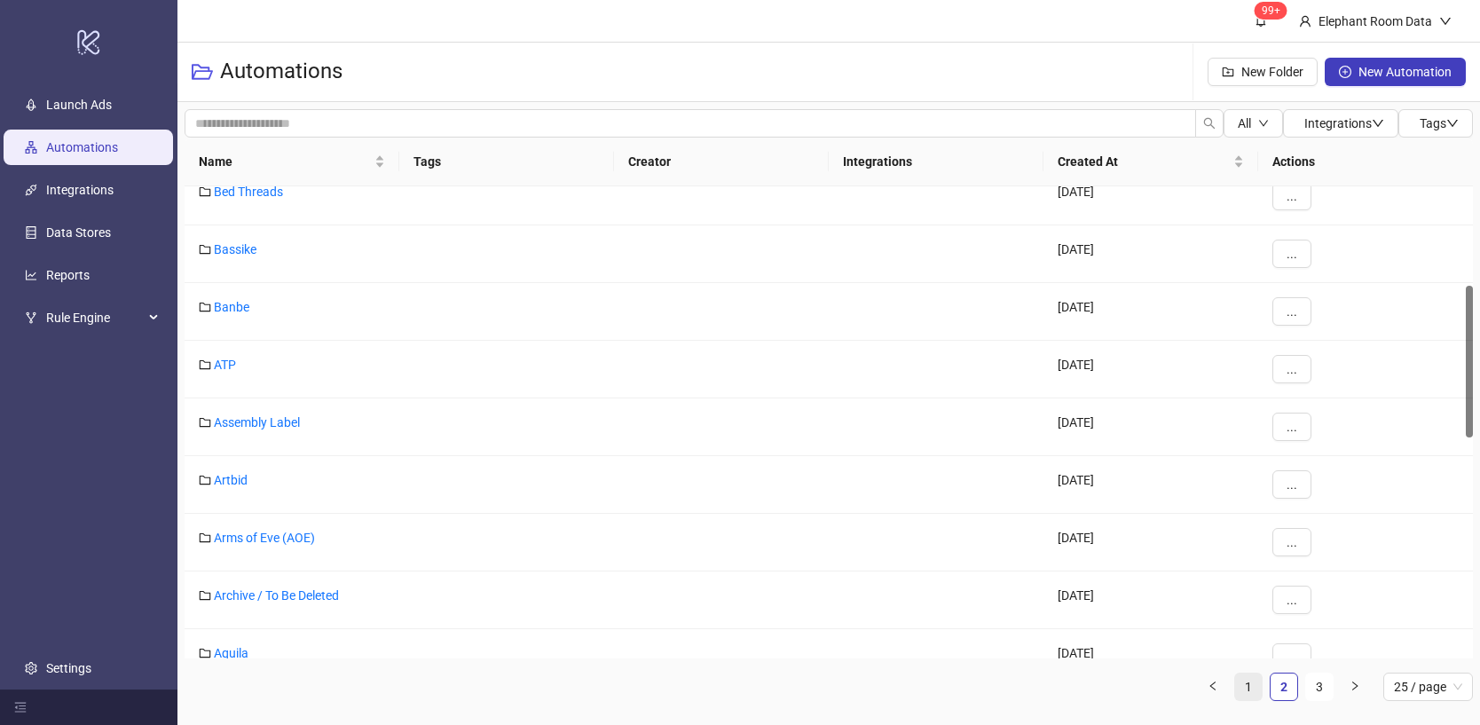
click at [1257, 681] on link "1" at bounding box center [1248, 686] width 27 height 27
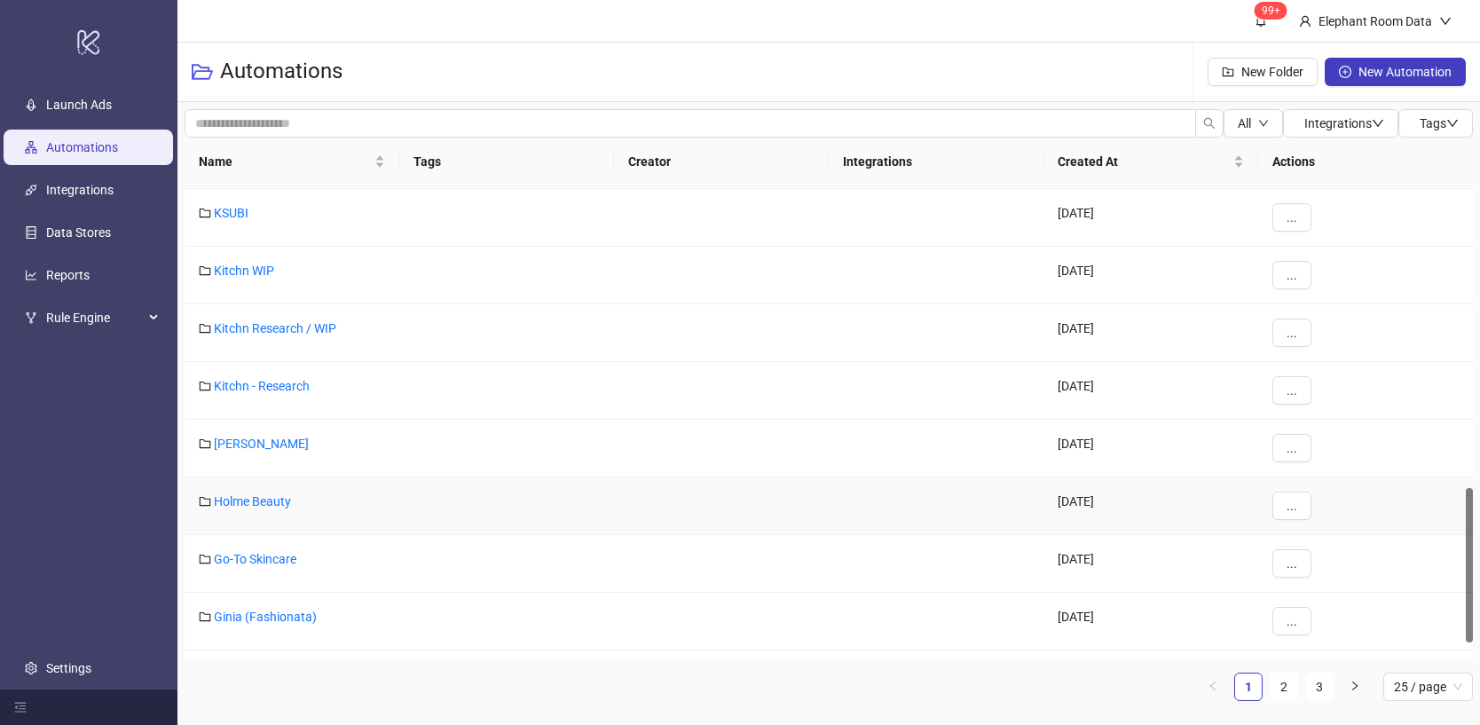
scroll to position [970, 0]
